Goal: Task Accomplishment & Management: Manage account settings

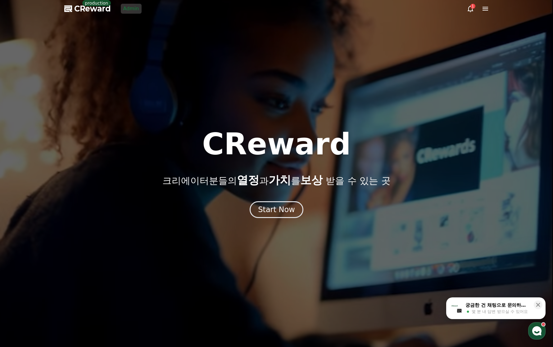
click at [129, 9] on link "Admin" at bounding box center [131, 9] width 21 height 10
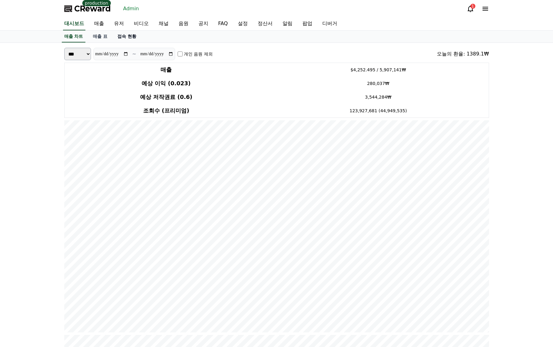
click at [115, 37] on link "접속 현황" at bounding box center [126, 37] width 29 height 12
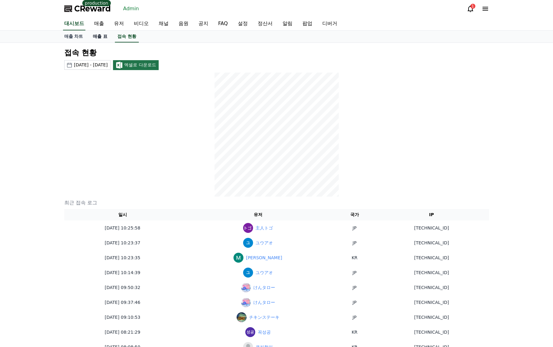
click at [105, 36] on link "매출 표" at bounding box center [100, 37] width 25 height 12
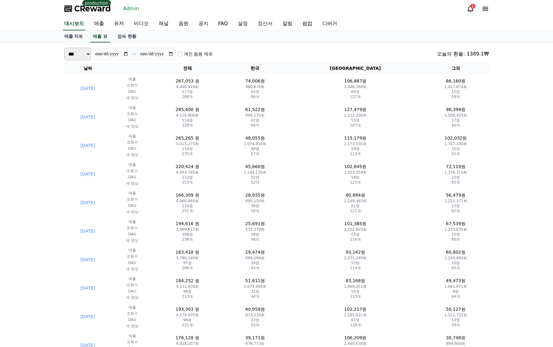
click at [260, 24] on link "정산서" at bounding box center [265, 23] width 25 height 13
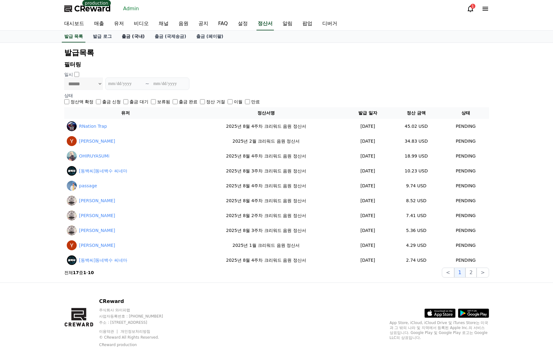
click at [135, 37] on link "출금 (국내)" at bounding box center [133, 37] width 33 height 12
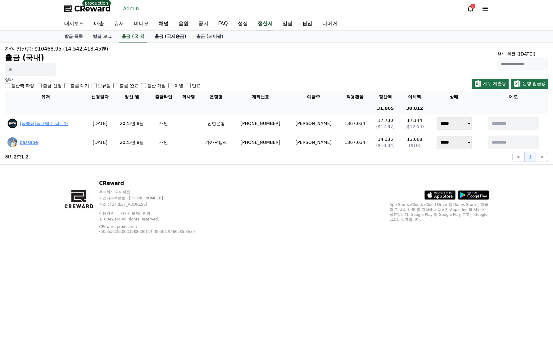
click at [165, 36] on link "출금 (국제송금)" at bounding box center [171, 37] width 42 height 12
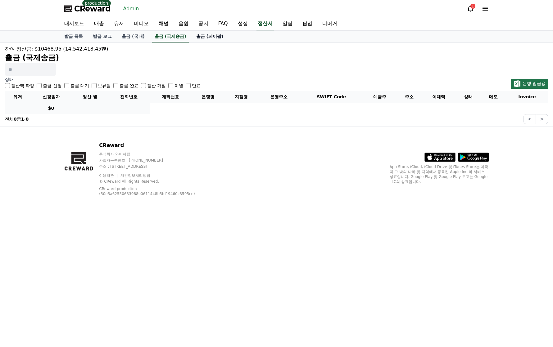
click at [209, 36] on link "출금 (페이팔)" at bounding box center [209, 37] width 37 height 12
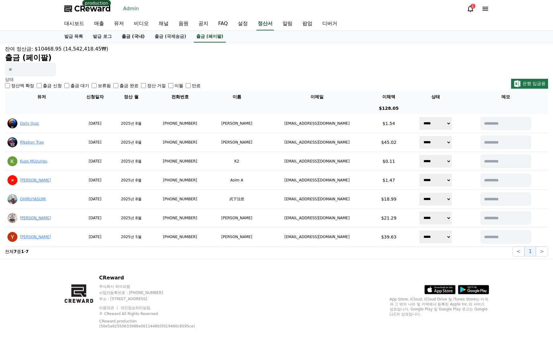
click at [129, 36] on link "출금 (국내)" at bounding box center [133, 37] width 33 height 12
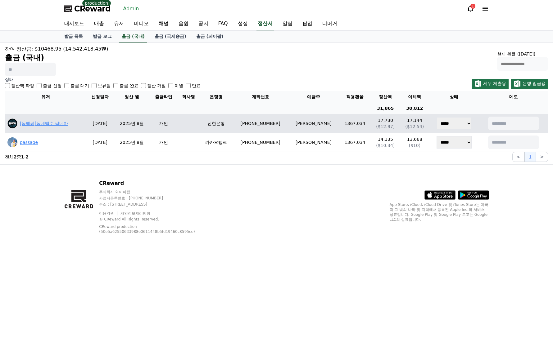
click at [439, 123] on select "****** ***** ***** *** ***** ** ***** **" at bounding box center [453, 123] width 35 height 12
select select "**********"
click at [436, 117] on select "****** ***** ***** *** ***** ** ***** **" at bounding box center [453, 123] width 35 height 12
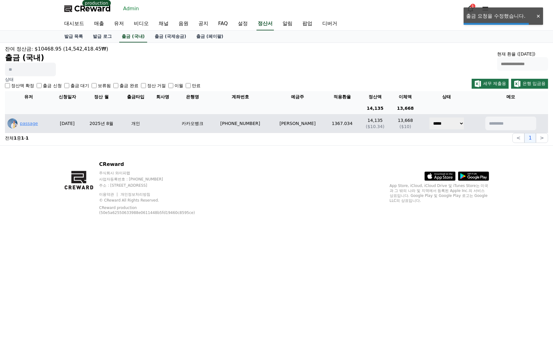
drag, startPoint x: 437, startPoint y: 123, endPoint x: 436, endPoint y: 129, distance: 6.3
click at [437, 123] on select "****** ***** ***** *** ***** ** ***** **" at bounding box center [446, 123] width 35 height 12
select select "**********"
click at [429, 117] on select "****** ***** ***** *** ***** ** ***** **" at bounding box center [446, 123] width 35 height 12
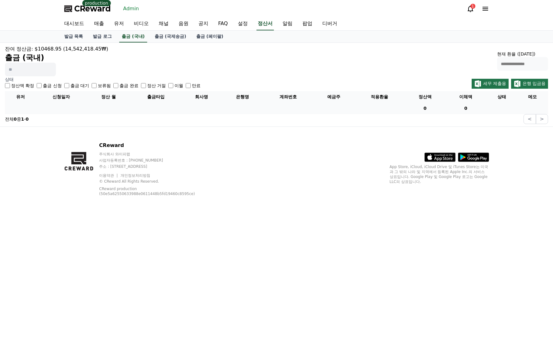
click at [48, 84] on label "출금 신청" at bounding box center [52, 86] width 19 height 6
click at [77, 84] on label "출금 대기" at bounding box center [79, 86] width 19 height 6
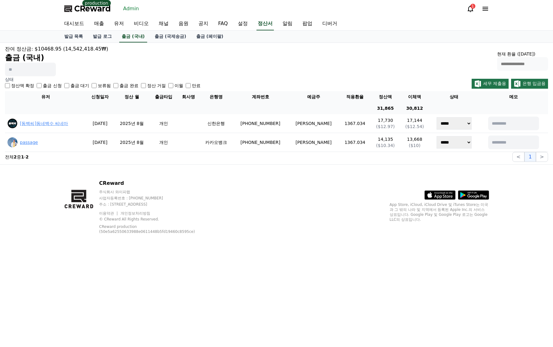
click at [384, 59] on div "**********" at bounding box center [276, 60] width 543 height 31
click at [498, 81] on span "세무 제출용" at bounding box center [494, 83] width 23 height 5
click at [523, 81] on span "은행 입금용" at bounding box center [533, 83] width 23 height 5
click at [398, 182] on div ".st0 { fill: #a6a6a6; } .st1 { stroke: #ffffff; stroke-width: 0.2; stroke-miter…" at bounding box center [438, 190] width 99 height 20
click at [288, 76] on div "상태 정산액 확정 출금 신청 출금 대기 보류됨 출금 완료 정산 거절 이월 만료 세무 제출용 은행 입금용" at bounding box center [276, 82] width 543 height 12
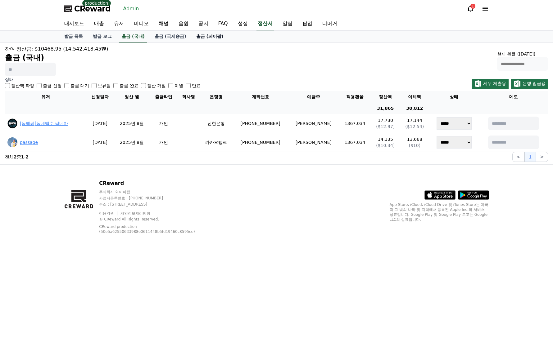
click at [210, 38] on link "출금 (페이팔)" at bounding box center [209, 37] width 37 height 12
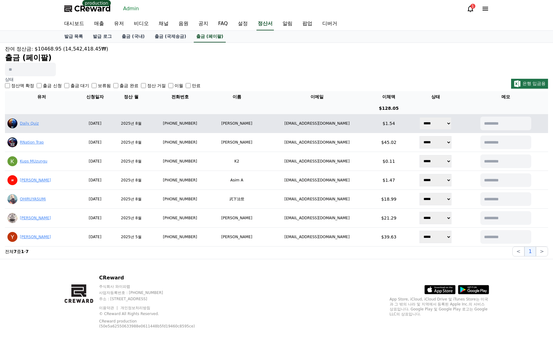
drag, startPoint x: 281, startPoint y: 122, endPoint x: 350, endPoint y: 125, distance: 68.4
click at [350, 125] on td "[EMAIL_ADDRESS][DOMAIN_NAME]" at bounding box center [317, 123] width 106 height 19
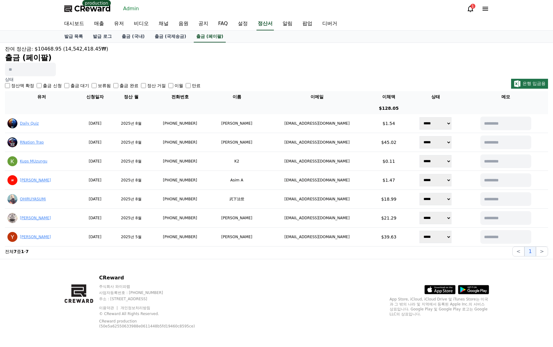
copy td "[EMAIL_ADDRESS][DOMAIN_NAME]"
click at [11, 16] on div "CReward production Admin 1" at bounding box center [276, 8] width 553 height 17
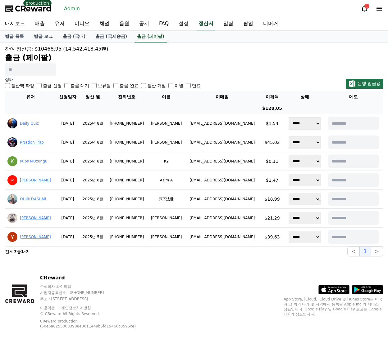
click at [118, 97] on th "전화번호" at bounding box center [126, 96] width 41 height 11
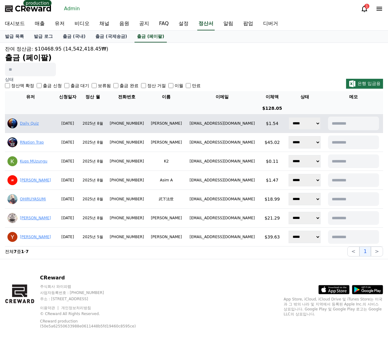
drag, startPoint x: 196, startPoint y: 124, endPoint x: 246, endPoint y: 124, distance: 50.0
click at [246, 124] on td "[EMAIL_ADDRESS][DOMAIN_NAME]" at bounding box center [222, 123] width 74 height 19
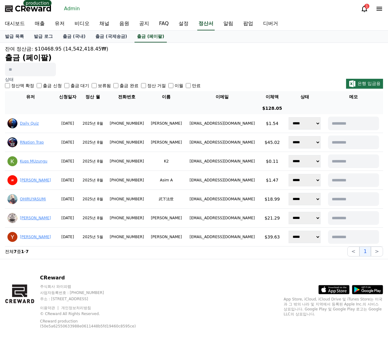
copy td "[EMAIL_ADDRESS][DOMAIN_NAME]"
drag, startPoint x: 67, startPoint y: 301, endPoint x: 74, endPoint y: 298, distance: 7.8
click at [74, 298] on p "주소 : [STREET_ADDRESS]" at bounding box center [94, 299] width 109 height 5
copy p "김포시"
click at [150, 284] on div "CReward 주식회사 와이피랩 사업자등록번호 : [PHONE_NUMBER] 주소 : [STREET_ADDRESS] 이용약관 개인정보처리방침 …" at bounding box center [194, 303] width 388 height 89
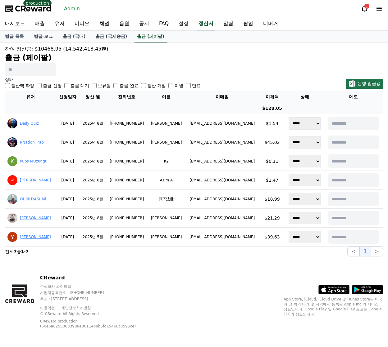
drag, startPoint x: 77, startPoint y: 300, endPoint x: 108, endPoint y: 300, distance: 31.3
click at [108, 300] on p "주소 : [STREET_ADDRESS]" at bounding box center [94, 299] width 109 height 5
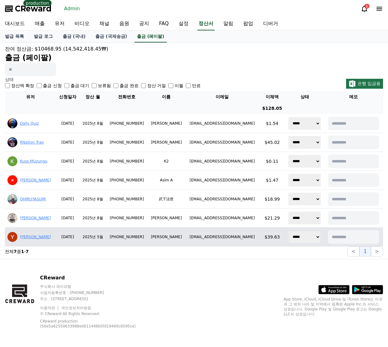
copy p "[STREET_ADDRESS],"
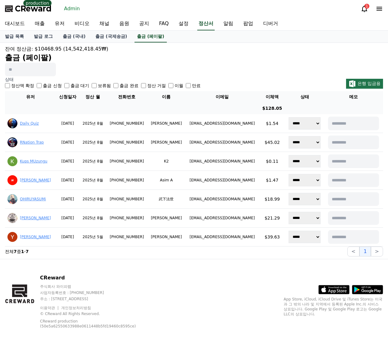
click at [133, 295] on p "사업자등록번호 : [PHONE_NUMBER]" at bounding box center [94, 292] width 109 height 5
drag, startPoint x: 88, startPoint y: 297, endPoint x: 106, endPoint y: 301, distance: 18.1
click at [106, 301] on p "주소 : [STREET_ADDRESS]" at bounding box center [94, 299] width 109 height 5
copy p "[STREET_ADDRESS]"
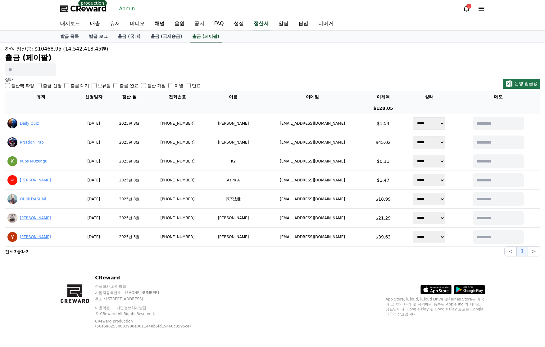
drag, startPoint x: 164, startPoint y: 299, endPoint x: 227, endPoint y: 301, distance: 63.0
click at [227, 301] on div "CReward 주식회사 와이피랩 사업자등록번호 : [PHONE_NUMBER] 주소 : [STREET_ADDRESS] 이용약관 개인정보처리방침 …" at bounding box center [272, 303] width 434 height 89
copy p "3층 305-비이16호"
click at [75, 49] on span "$10468.95 (14,542,418.45₩)" at bounding box center [72, 49] width 74 height 6
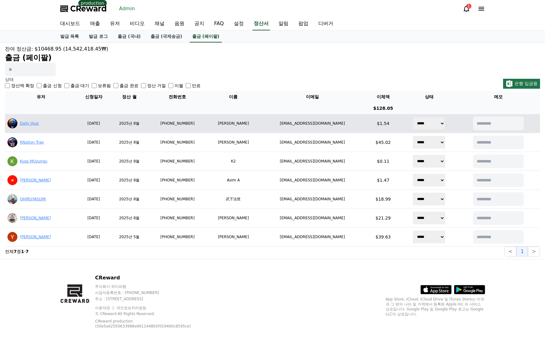
drag, startPoint x: 281, startPoint y: 125, endPoint x: 354, endPoint y: 131, distance: 73.5
click at [354, 131] on tr "Daily Quiz [DATE] 2025년 8월 [PHONE_NUMBER] Francisco Junior Roc [EMAIL_ADDRESS][…" at bounding box center [272, 123] width 535 height 19
copy tr "[EMAIL_ADDRESS][DOMAIN_NAME]"
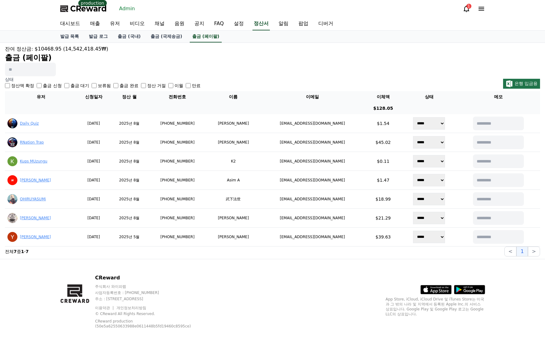
copy tr "[EMAIL_ADDRESS][DOMAIN_NAME]"
drag, startPoint x: 35, startPoint y: 27, endPoint x: 49, endPoint y: 17, distance: 17.1
click at [35, 27] on div "대시보드 매출 유저 비디오 채널 음원 공지 FAQ 설정 정산서 알림 팝업 디버거" at bounding box center [272, 23] width 545 height 13
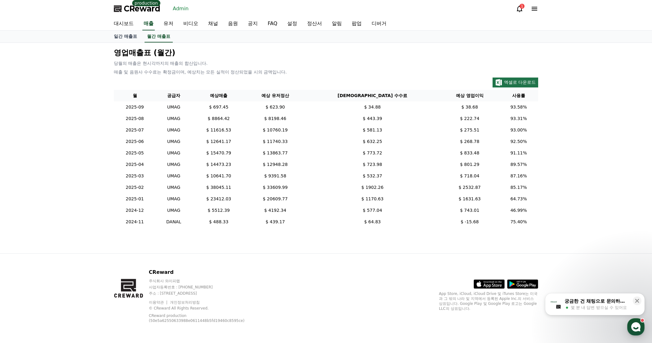
click at [147, 10] on span "CReward" at bounding box center [142, 9] width 37 height 10
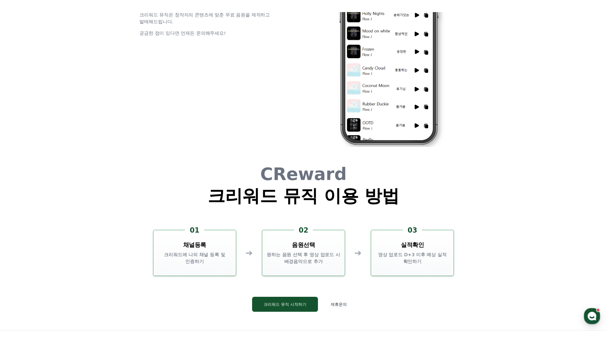
scroll to position [1694, 0]
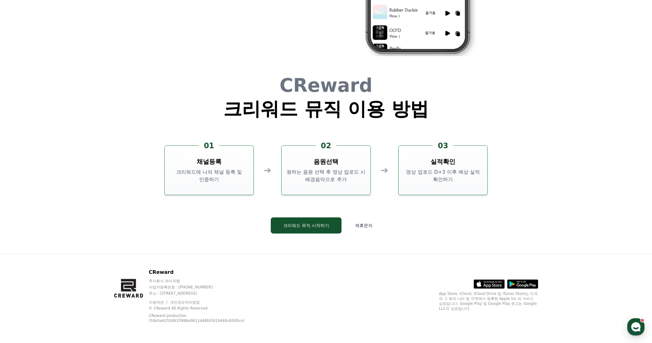
drag, startPoint x: 218, startPoint y: 295, endPoint x: 286, endPoint y: 296, distance: 68.0
click at [286, 296] on div "CReward 주식회사 와이피랩 사업자등록번호 : [PHONE_NUMBER] 주소 : [STREET_ADDRESS] 이용약관 개인정보처리방침 …" at bounding box center [326, 298] width 434 height 89
copy p "3층 305-비이16호"
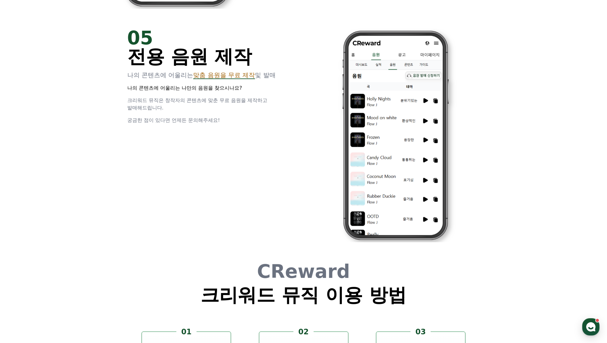
scroll to position [0, 0]
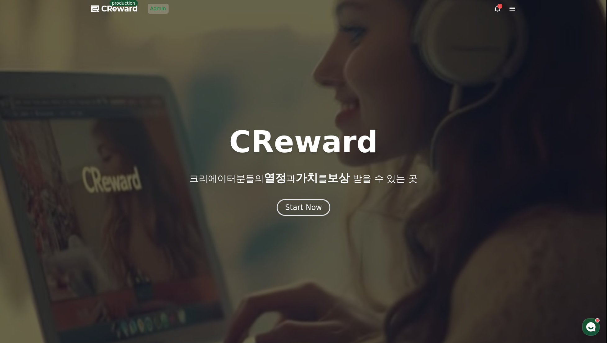
click at [158, 7] on link "Admin" at bounding box center [158, 9] width 21 height 10
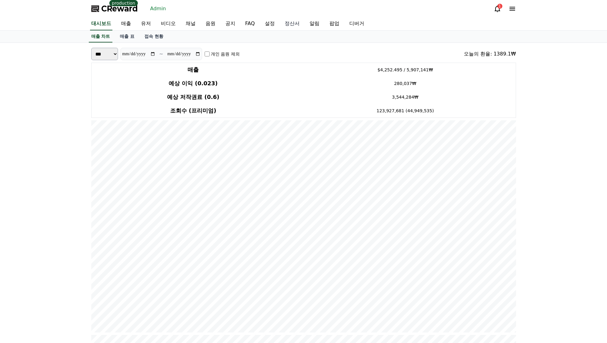
click at [289, 28] on link "정산서" at bounding box center [292, 23] width 25 height 13
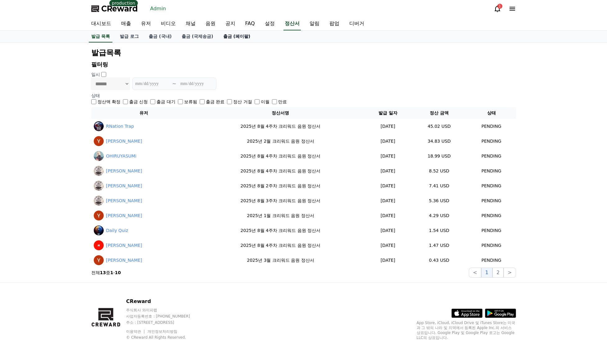
click at [233, 37] on link "출금 (페이팔)" at bounding box center [236, 37] width 37 height 12
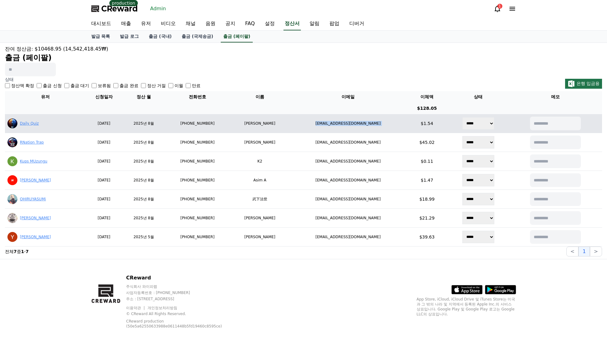
drag, startPoint x: 317, startPoint y: 124, endPoint x: 393, endPoint y: 129, distance: 76.2
click at [393, 129] on tr "Daily Quiz [DATE] 2025년 8월 [PHONE_NUMBER] Francisco Junior Roc [EMAIL_ADDRESS][…" at bounding box center [303, 123] width 597 height 19
copy tr "[EMAIL_ADDRESS][DOMAIN_NAME]"
